Goal: Find specific fact: Find specific fact

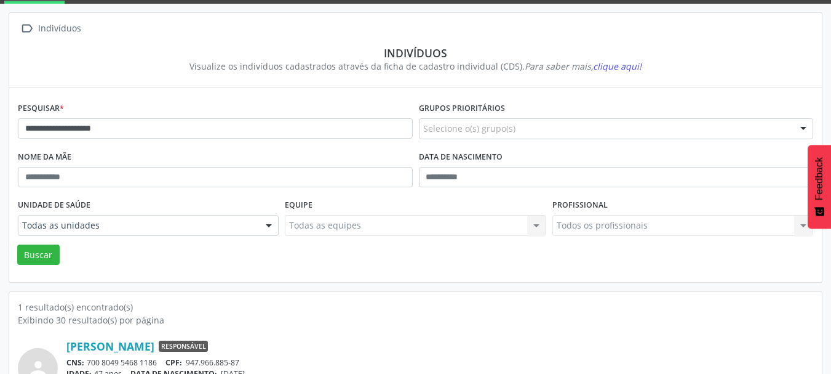
scroll to position [129, 0]
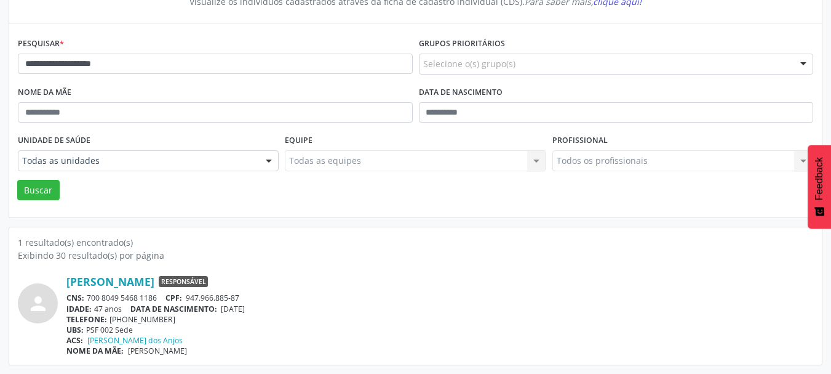
drag, startPoint x: 162, startPoint y: 297, endPoint x: 88, endPoint y: 294, distance: 73.9
click at [88, 294] on div "CNS: 700 8049 5468 1186 CPF: 947.966.885-87" at bounding box center [439, 297] width 747 height 10
copy div "700 8049 5468 1186"
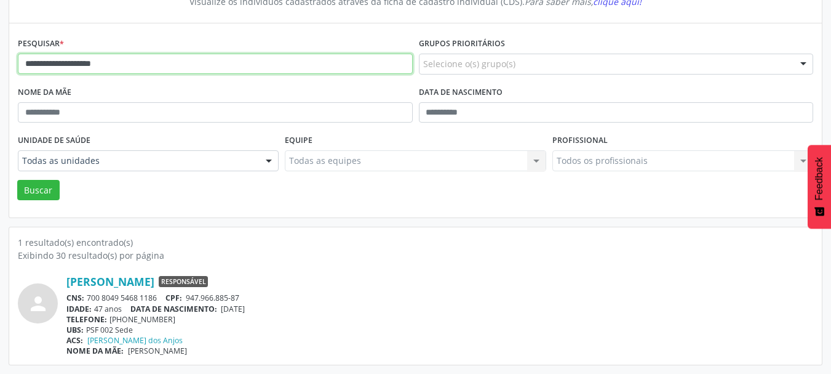
drag, startPoint x: 141, startPoint y: 62, endPoint x: 0, endPoint y: 70, distance: 141.2
click at [0, 70] on div "**********" at bounding box center [415, 156] width 831 height 434
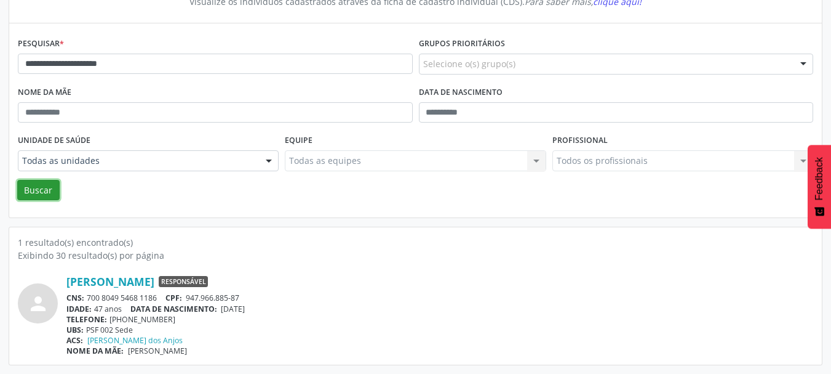
click at [44, 191] on button "Buscar" at bounding box center [38, 190] width 42 height 21
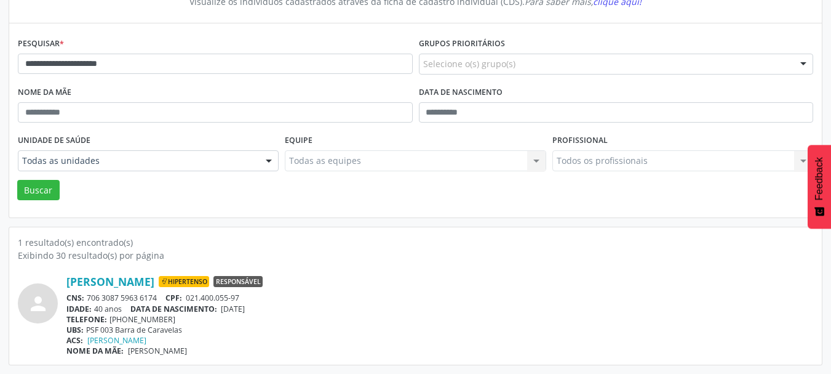
drag, startPoint x: 270, startPoint y: 308, endPoint x: 226, endPoint y: 308, distance: 43.1
click at [226, 308] on div "IDADE: 40 anos DATA DE NASCIMENTO: [DEMOGRAPHIC_DATA]" at bounding box center [439, 308] width 747 height 10
copy span "[DATE]"
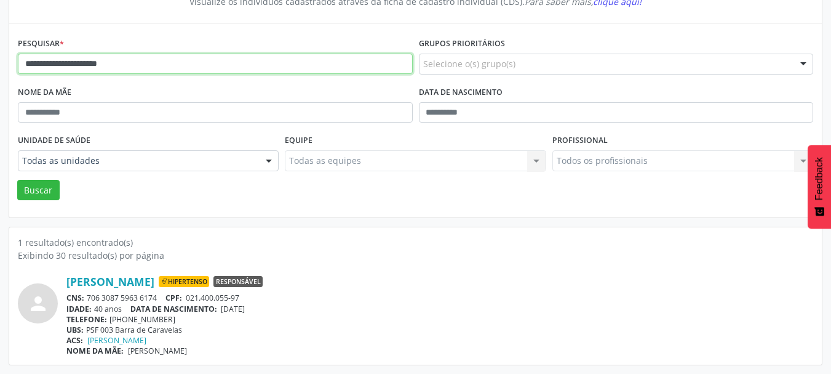
drag, startPoint x: 12, startPoint y: 67, endPoint x: 0, endPoint y: 69, distance: 11.8
click at [0, 69] on div "**********" at bounding box center [415, 156] width 831 height 434
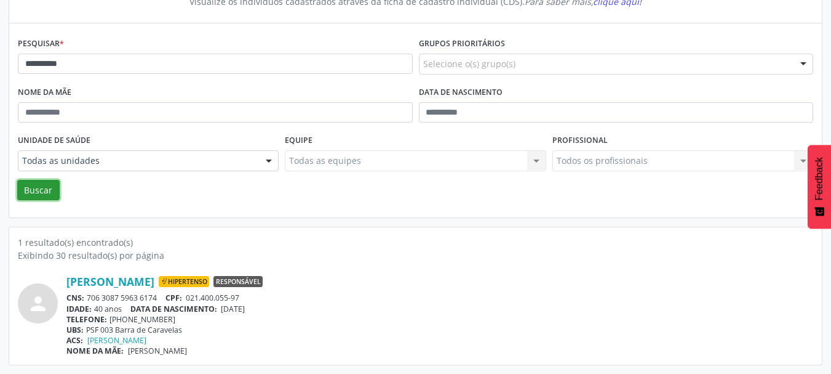
click at [45, 187] on button "Buscar" at bounding box center [38, 190] width 42 height 21
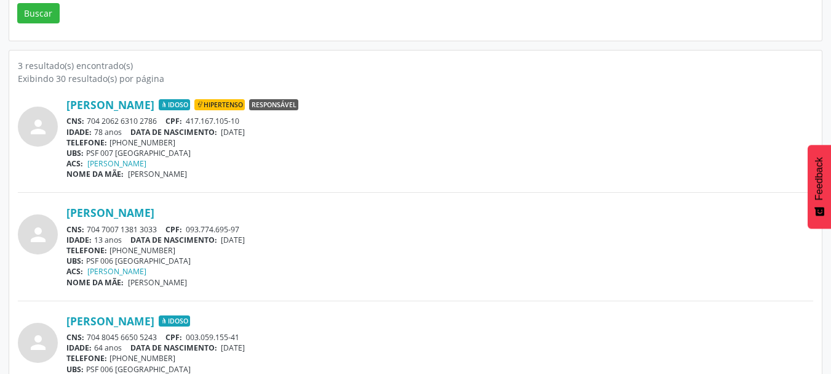
scroll to position [313, 0]
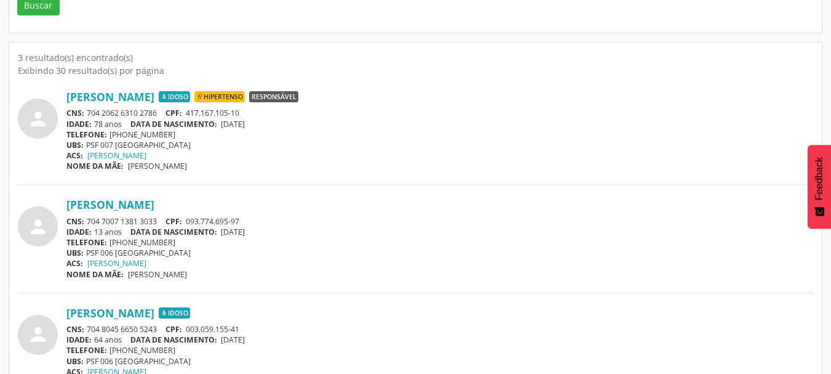
drag, startPoint x: 266, startPoint y: 126, endPoint x: 225, endPoint y: 124, distance: 41.9
click at [225, 124] on div "IDADE: 78 anos DATA DE NASCIMENTO: [DEMOGRAPHIC_DATA]" at bounding box center [439, 124] width 747 height 10
copy span "[DATE]"
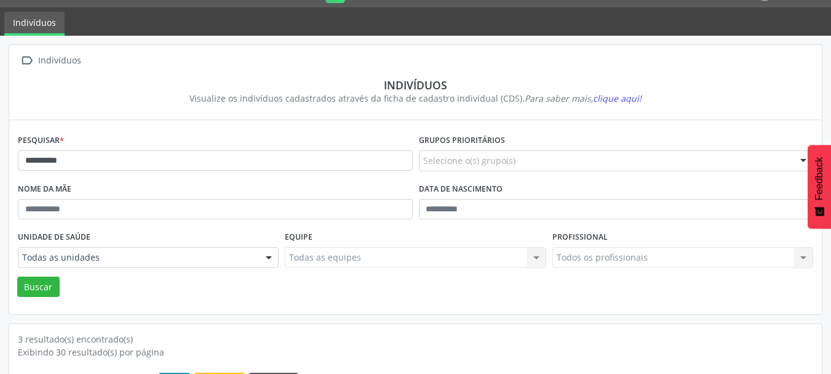
scroll to position [0, 0]
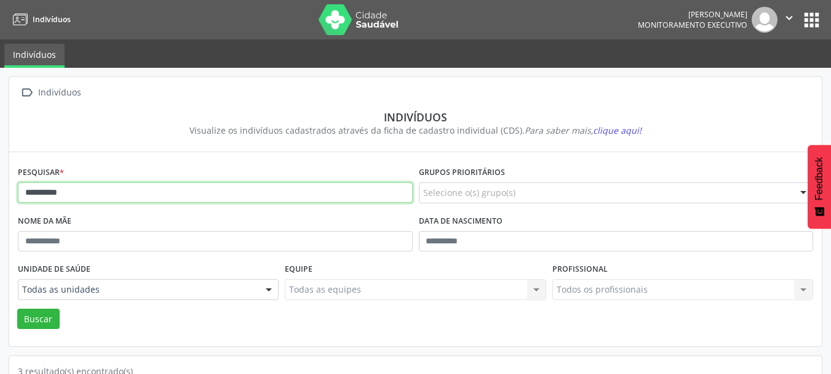
drag, startPoint x: 113, startPoint y: 201, endPoint x: 0, endPoint y: 192, distance: 112.9
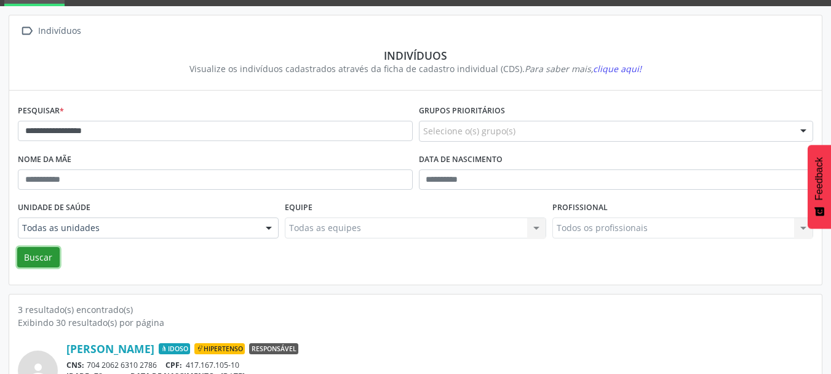
click at [39, 253] on button "Buscar" at bounding box center [38, 257] width 42 height 21
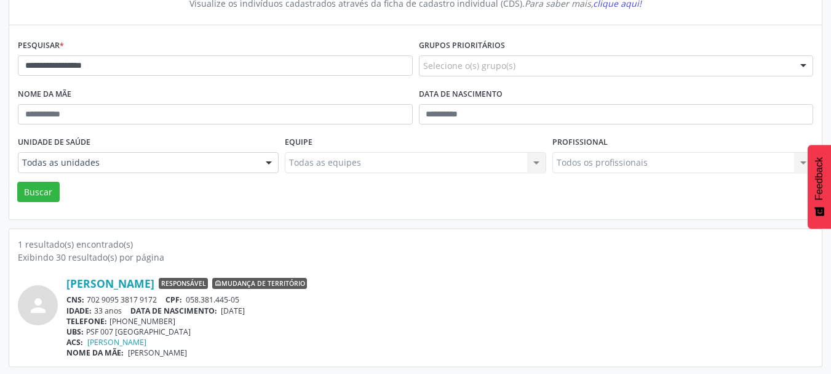
scroll to position [129, 0]
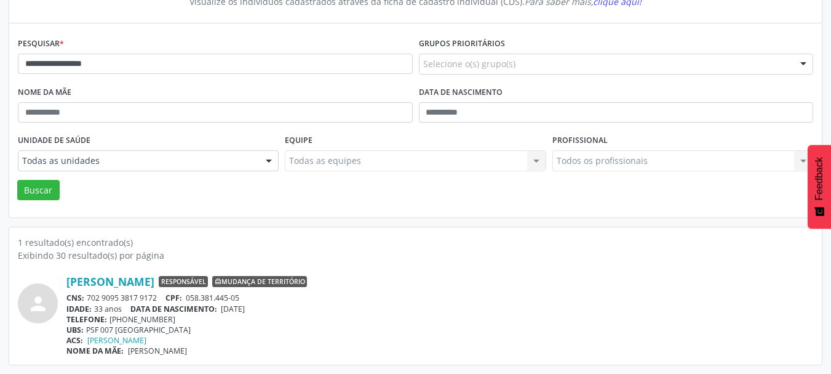
drag, startPoint x: 268, startPoint y: 307, endPoint x: 223, endPoint y: 307, distance: 44.9
click at [223, 307] on div "IDADE: 33 anos DATA DE NASCIMENTO: [DEMOGRAPHIC_DATA]" at bounding box center [439, 308] width 747 height 10
copy span "[DATE]"
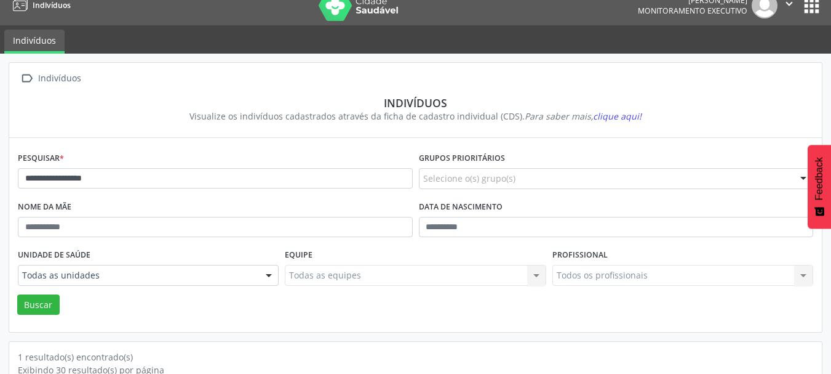
scroll to position [6, 0]
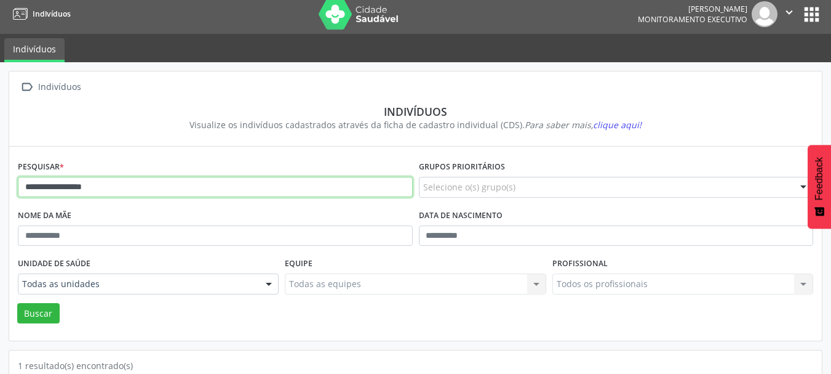
drag, startPoint x: 161, startPoint y: 195, endPoint x: 40, endPoint y: 215, distance: 122.8
click at [0, 183] on div "**********" at bounding box center [415, 279] width 831 height 434
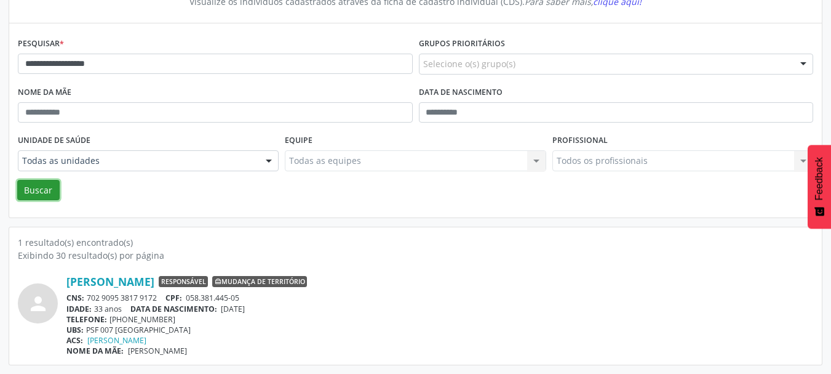
click at [47, 190] on button "Buscar" at bounding box center [38, 190] width 42 height 21
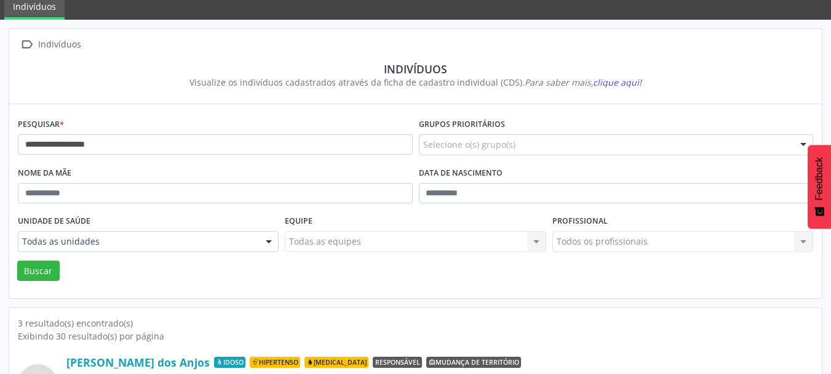
scroll to position [37, 0]
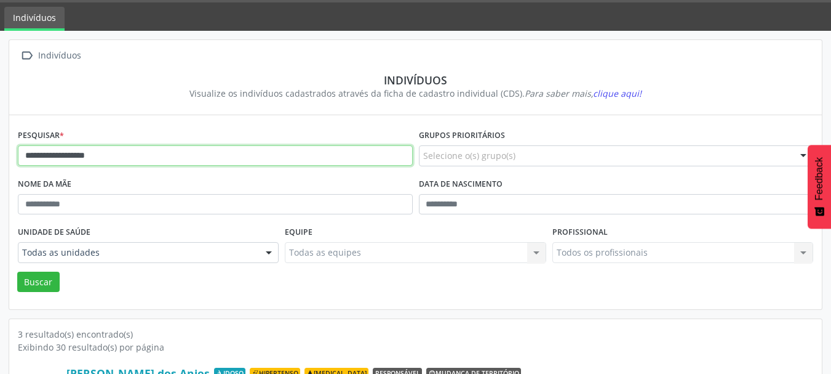
drag, startPoint x: 134, startPoint y: 153, endPoint x: 67, endPoint y: 156, distance: 67.1
click at [67, 156] on input "**********" at bounding box center [215, 155] width 395 height 21
type input "**********"
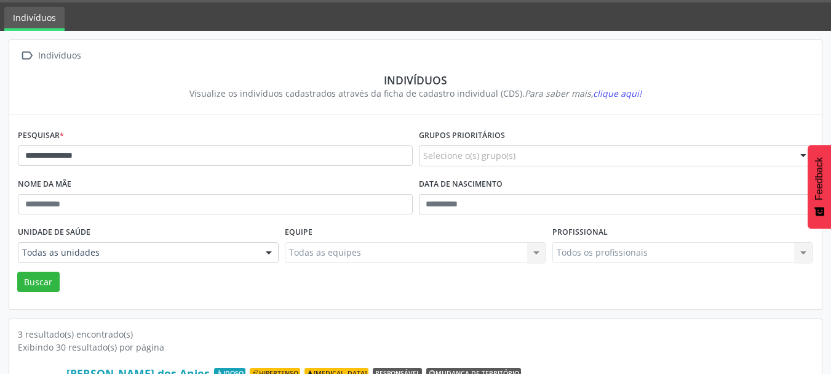
click at [43, 269] on div "Unidade de saúde Todas as unidades Todas as unidades PSF 001 Sede PSF 002 Sede …" at bounding box center [148, 247] width 267 height 48
click at [43, 281] on button "Buscar" at bounding box center [38, 281] width 42 height 21
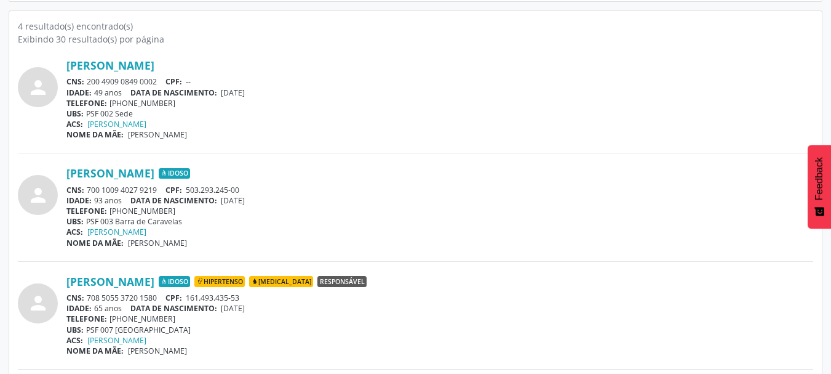
scroll to position [406, 0]
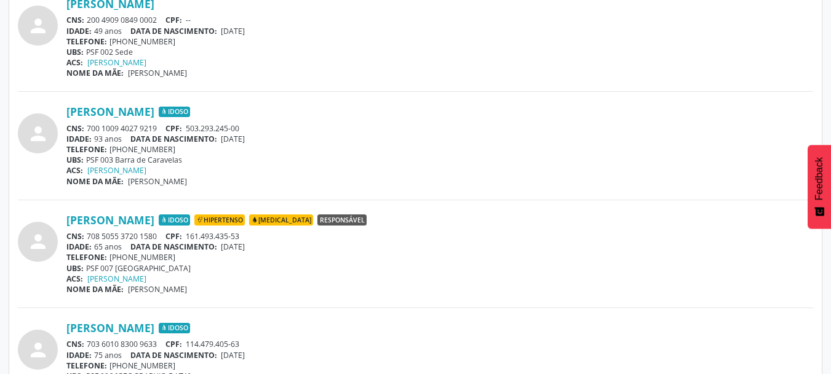
drag, startPoint x: 264, startPoint y: 249, endPoint x: 225, endPoint y: 249, distance: 39.4
click at [225, 249] on span "[DATE]" at bounding box center [233, 246] width 24 height 10
copy span "[DATE]"
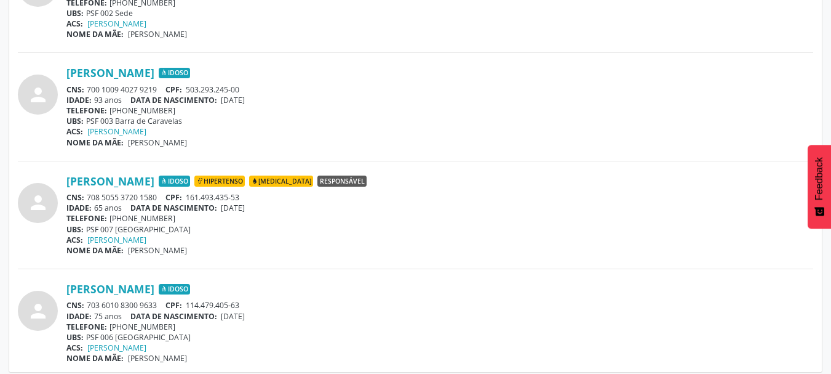
scroll to position [452, 0]
